Goal: Check status: Check status

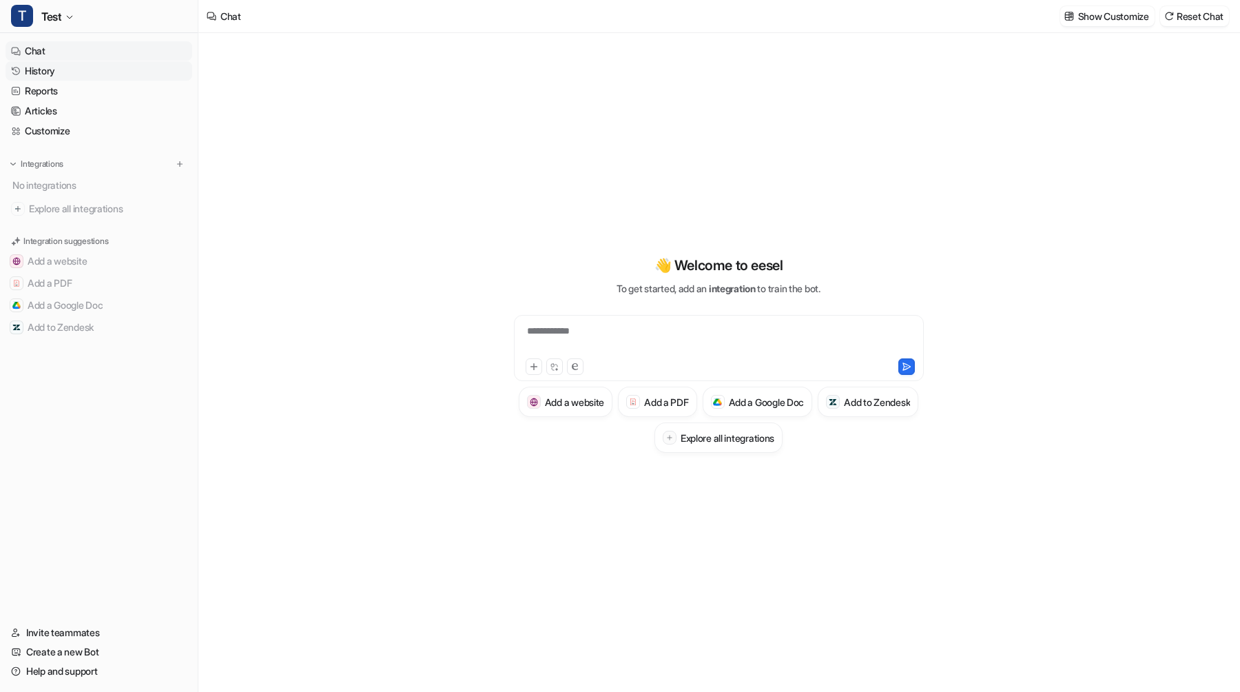
click at [70, 72] on link "History" at bounding box center [99, 70] width 187 height 19
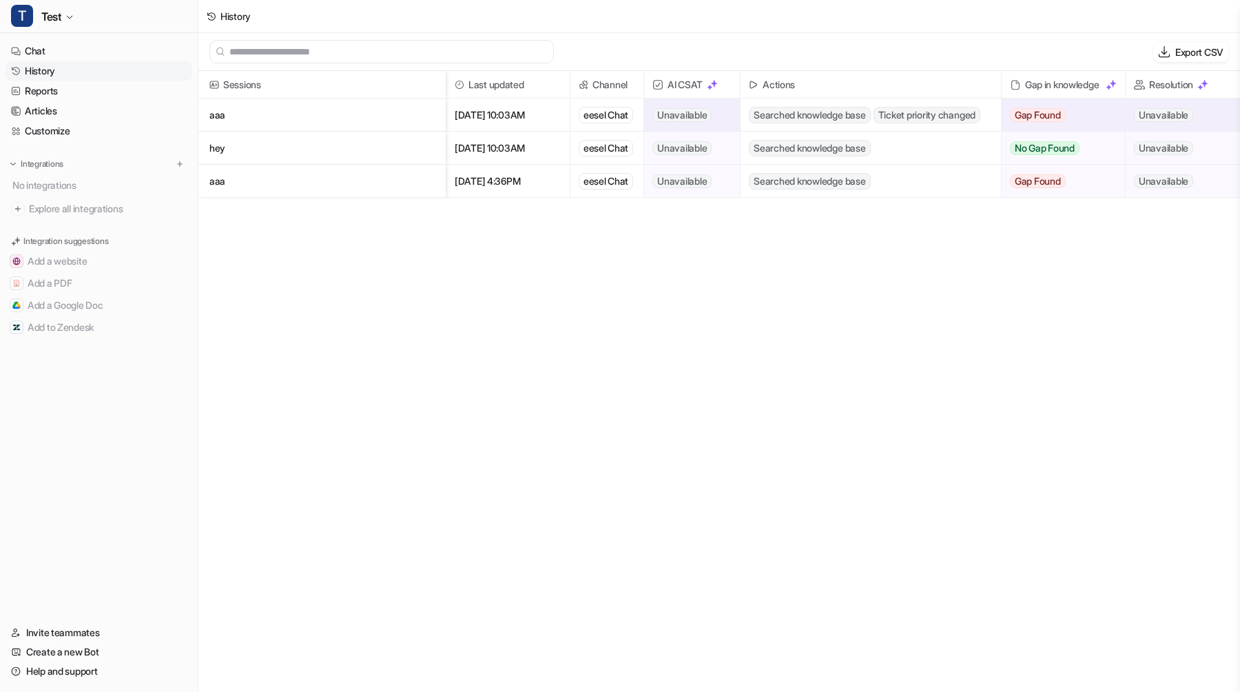
click at [388, 108] on p "aaa" at bounding box center [321, 115] width 225 height 33
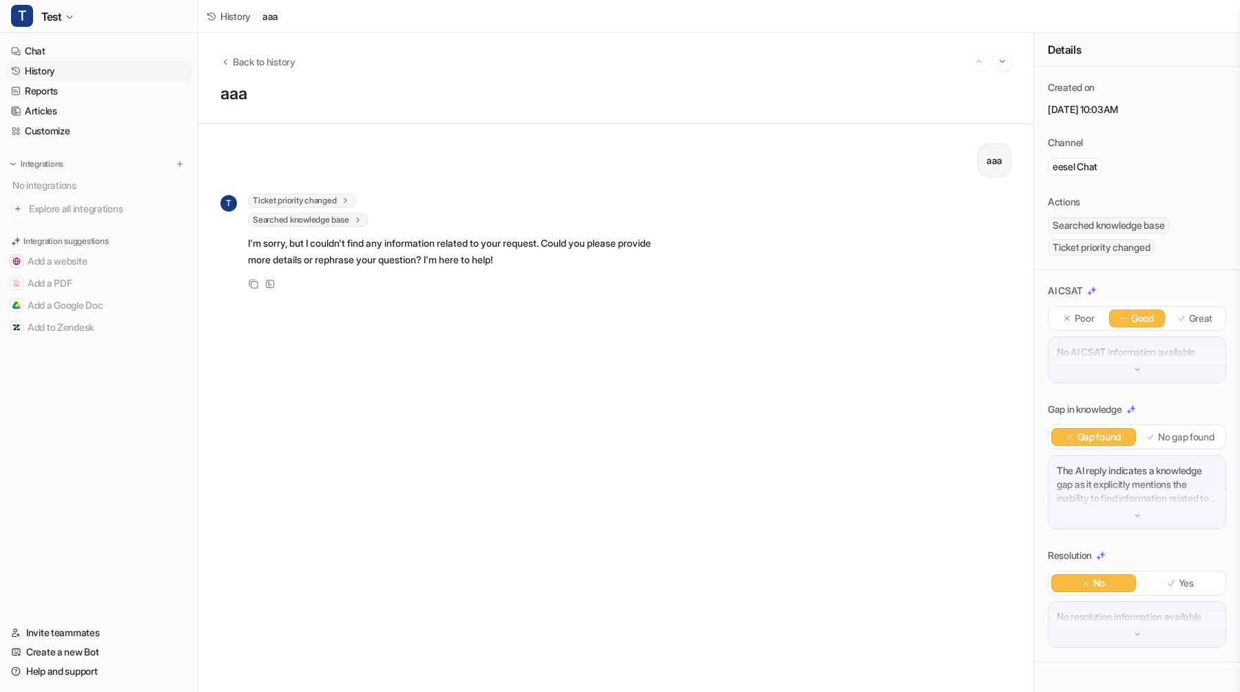
click at [1132, 358] on p "No AI CSAT information available" at bounding box center [1137, 352] width 161 height 14
click at [1134, 367] on img at bounding box center [1138, 370] width 10 height 10
click at [1144, 511] on div "The AI reply indicates a knowledge gap as it explicitly mentions the inability …" at bounding box center [1137, 492] width 178 height 74
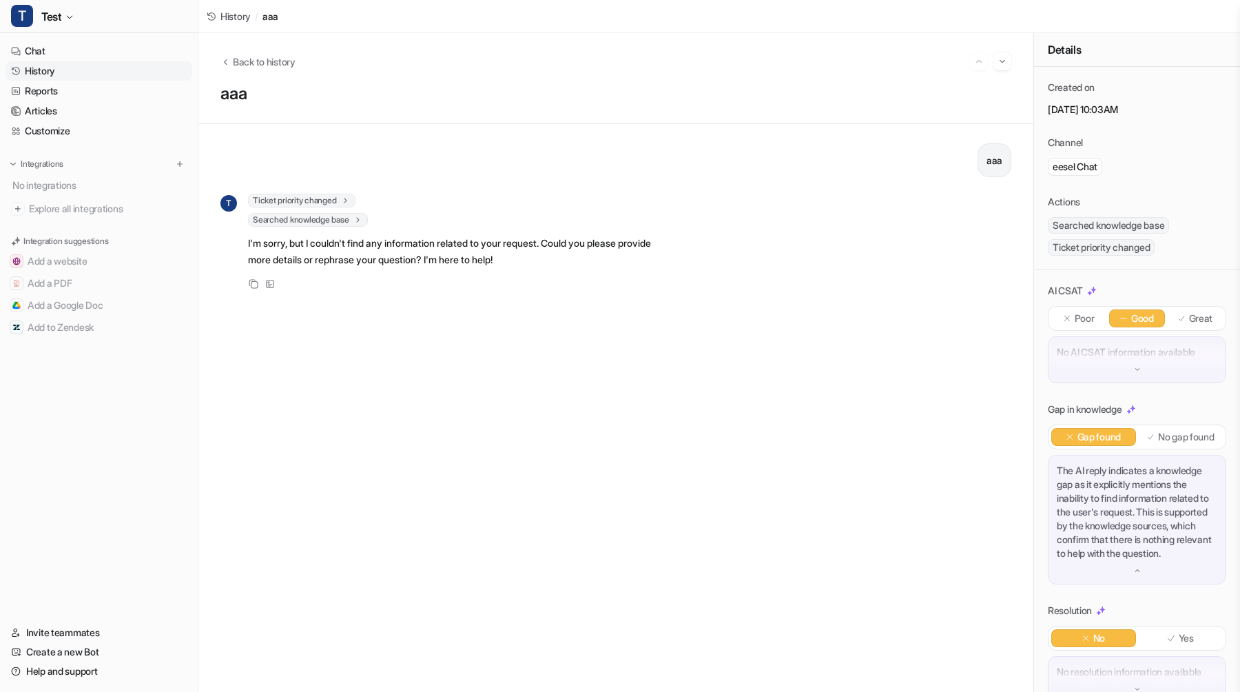
click at [1144, 511] on p "The AI reply indicates a knowledge gap as it explicitly mentions the inability …" at bounding box center [1137, 512] width 161 height 96
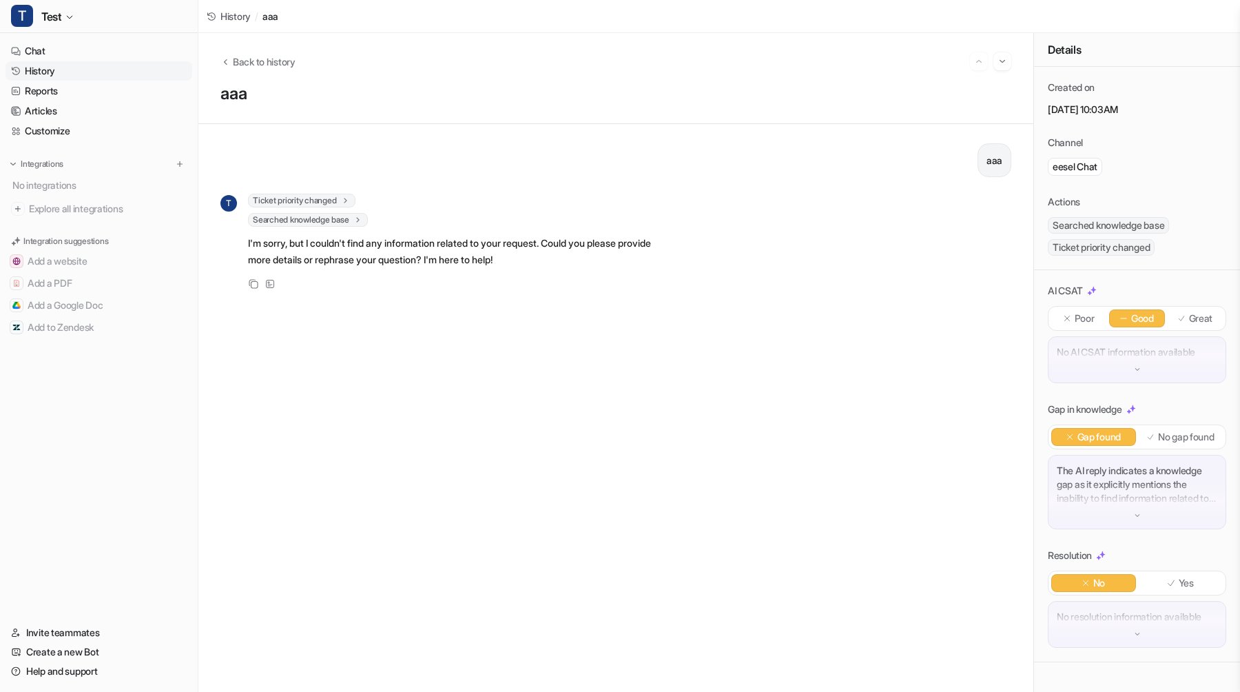
click at [1148, 487] on p "The AI reply indicates a knowledge gap as it explicitly mentions the inability …" at bounding box center [1137, 484] width 161 height 41
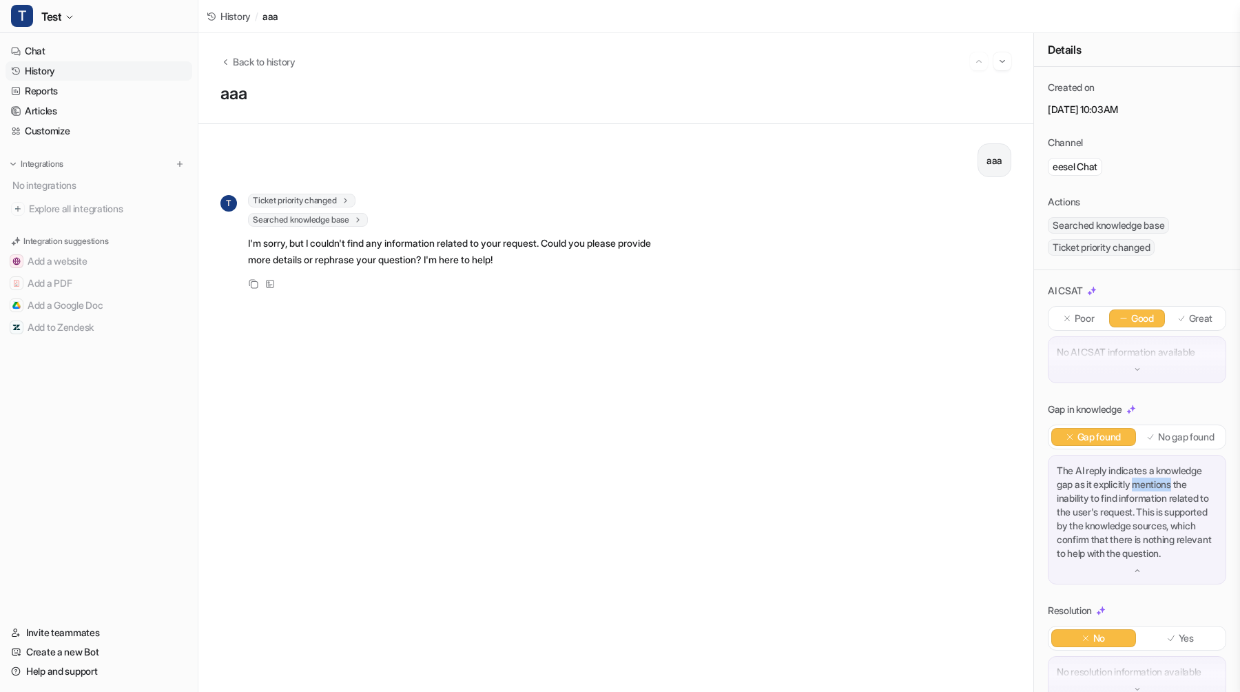
click at [1148, 487] on p "The AI reply indicates a knowledge gap as it explicitly mentions the inability …" at bounding box center [1137, 512] width 161 height 96
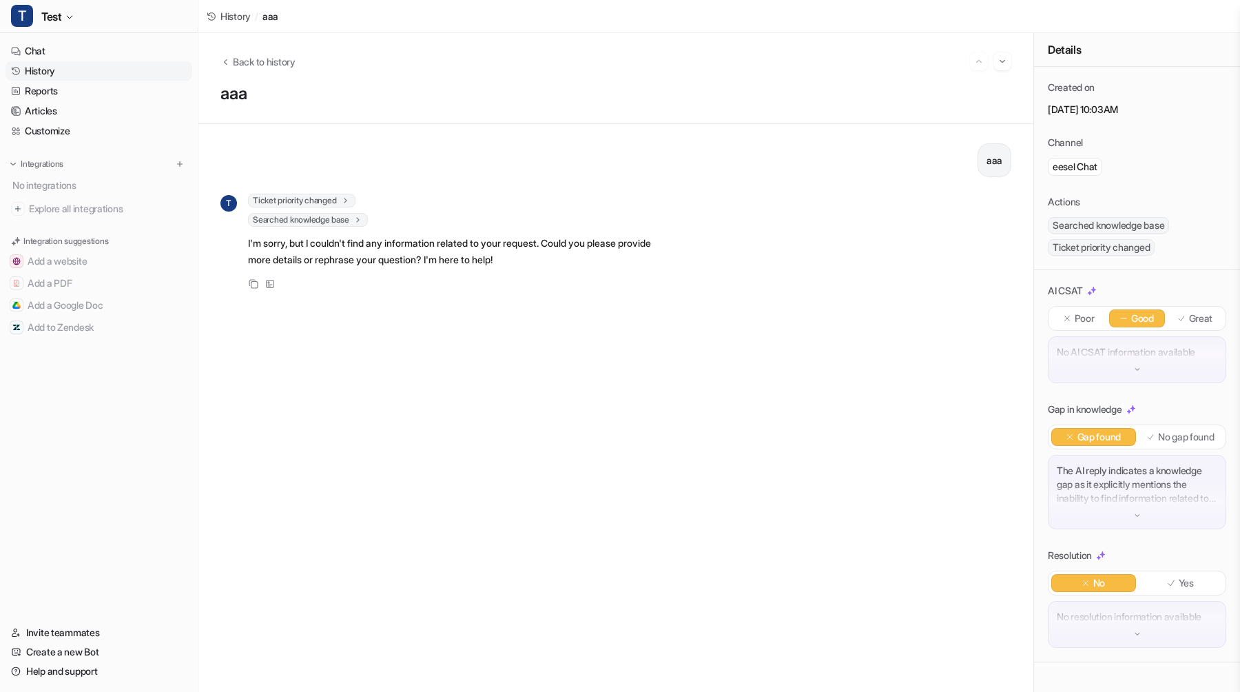
click at [1136, 366] on img at bounding box center [1138, 370] width 10 height 10
